Goal: Task Accomplishment & Management: Use online tool/utility

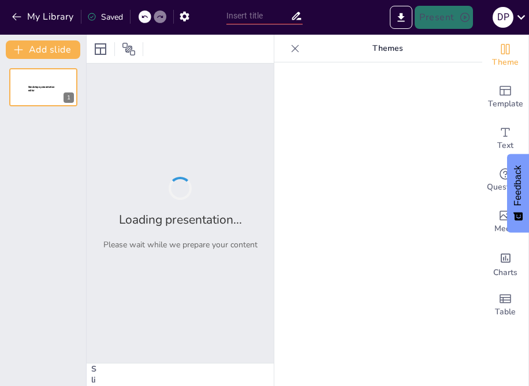
type input "Biomecánica y Artrología de la Articulación de la Cadera: Un Enfoque Científico"
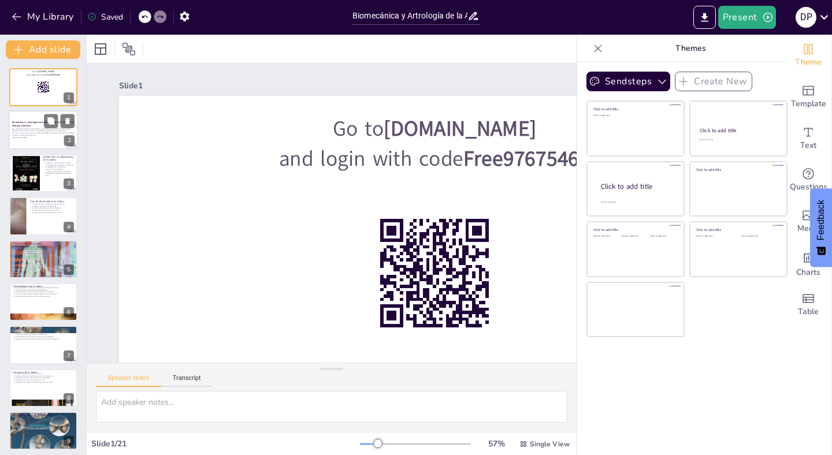
click at [52, 130] on p "Esta presentación explora la biomecánica y artrología de la articulación de la …" at bounding box center [43, 132] width 62 height 9
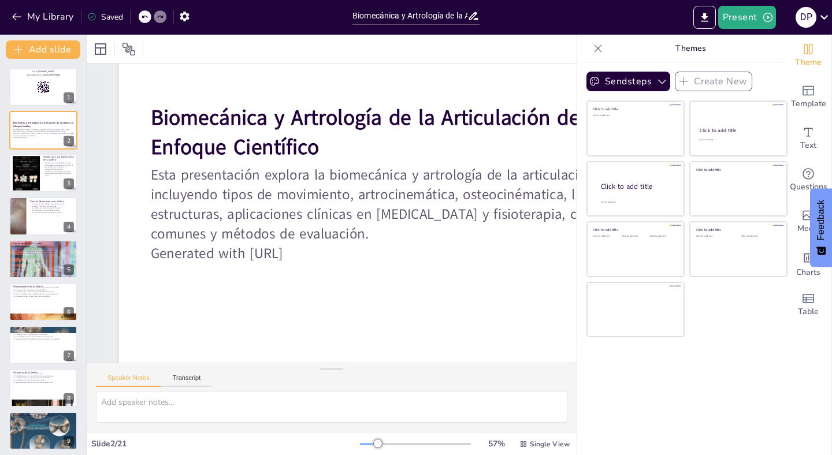
scroll to position [88, 0]
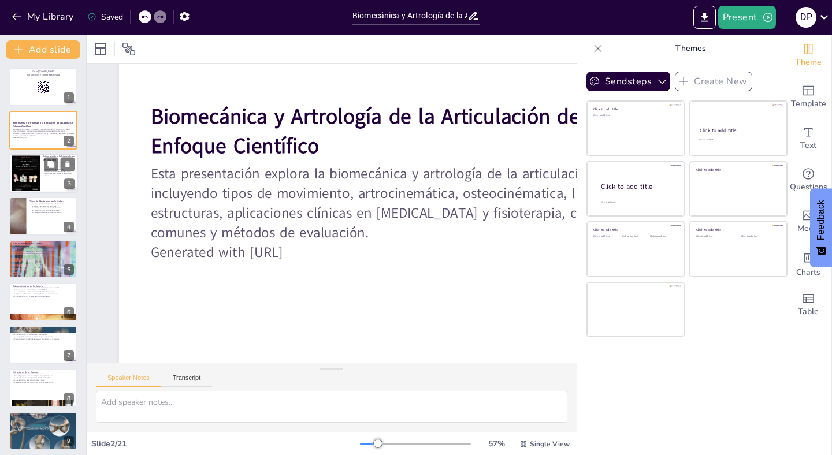
checkbox input "true"
click at [27, 182] on div at bounding box center [26, 173] width 28 height 42
type textarea "La cadera, como articulación sinovial, permite movimientos complejos y es funda…"
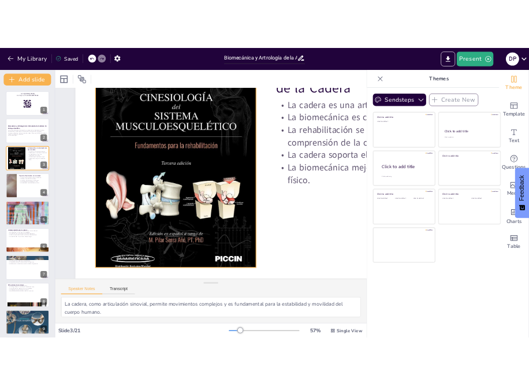
scroll to position [0, 0]
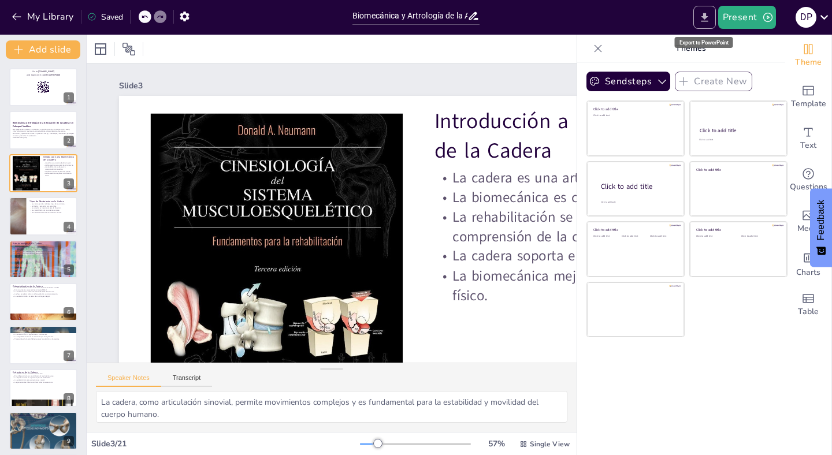
click at [528, 16] on icon "Export to PowerPoint" at bounding box center [704, 17] width 7 height 9
checkbox input "true"
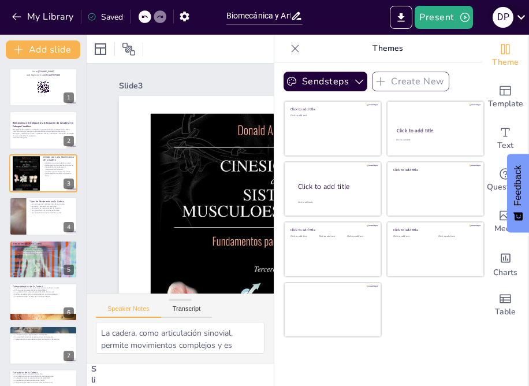
click at [520, 20] on icon at bounding box center [521, 17] width 16 height 16
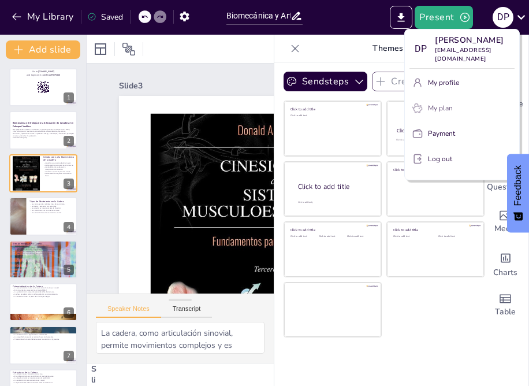
click at [452, 112] on p "My plan" at bounding box center [440, 108] width 25 height 10
